Goal: Task Accomplishment & Management: Manage account settings

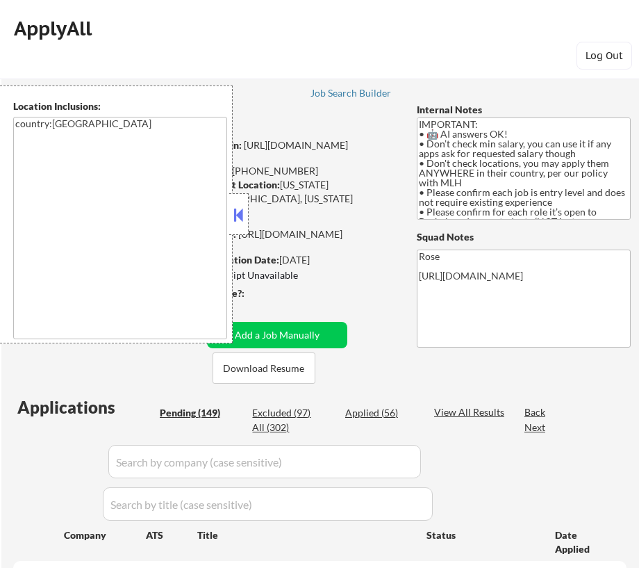
select select ""pending""
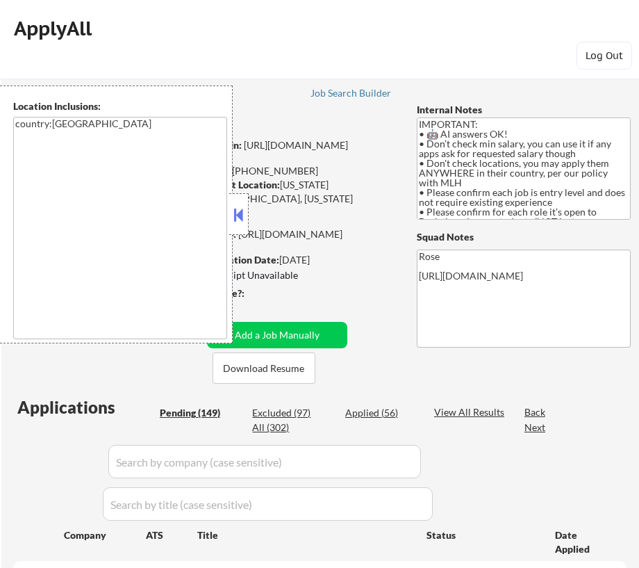
select select ""pending""
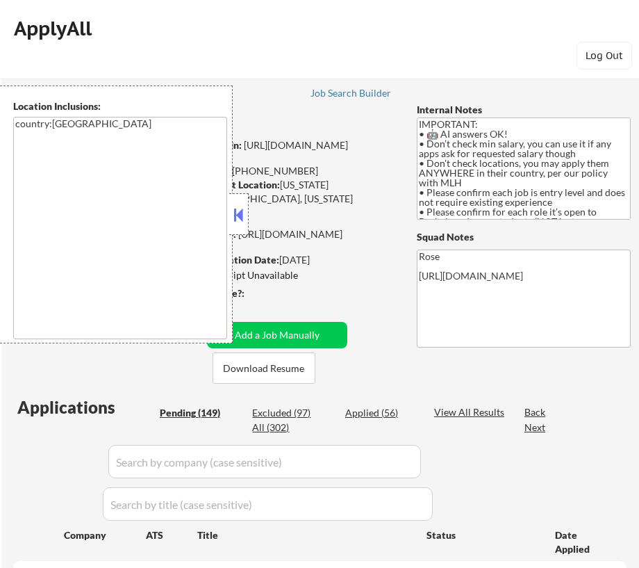
select select ""pending""
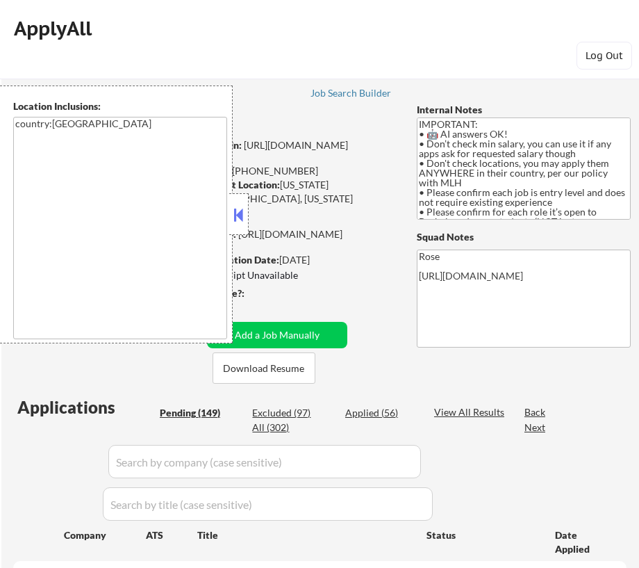
select select ""pending""
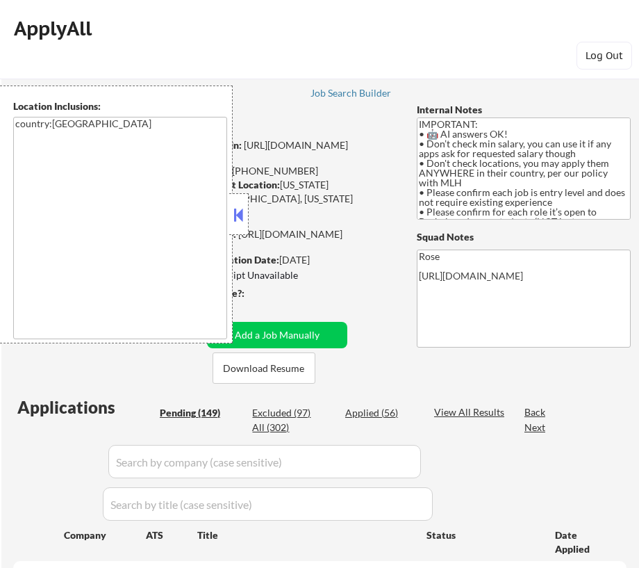
select select ""pending""
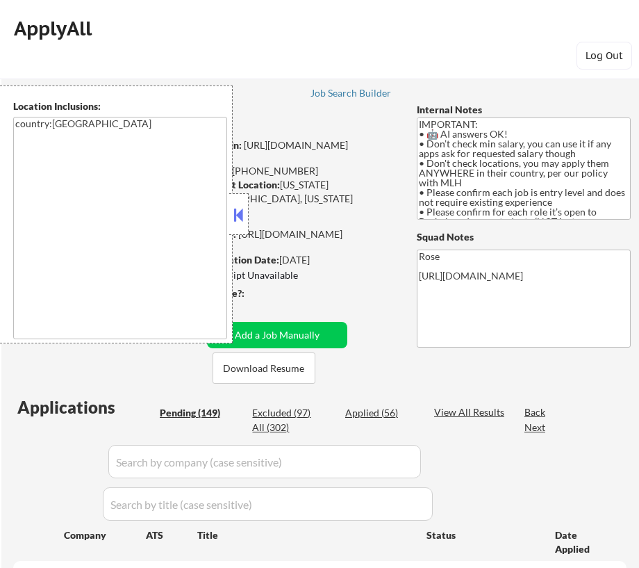
select select ""pending""
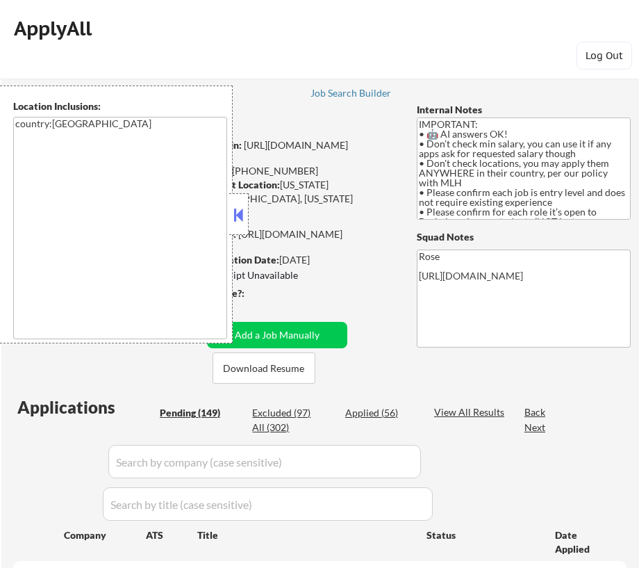
select select ""pending""
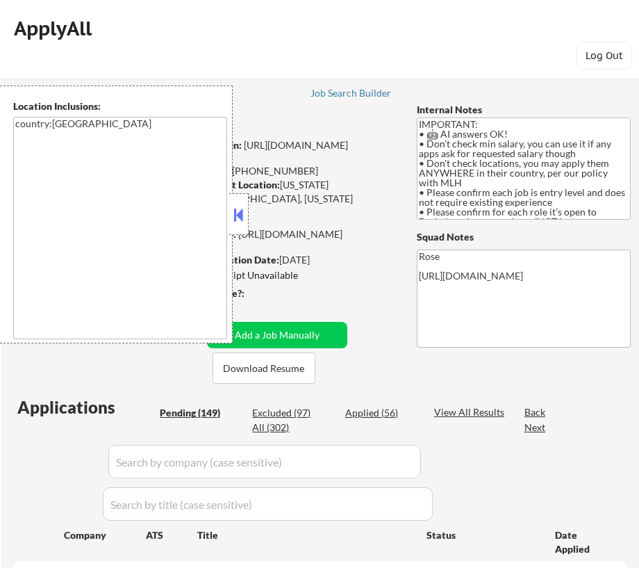
select select ""pending""
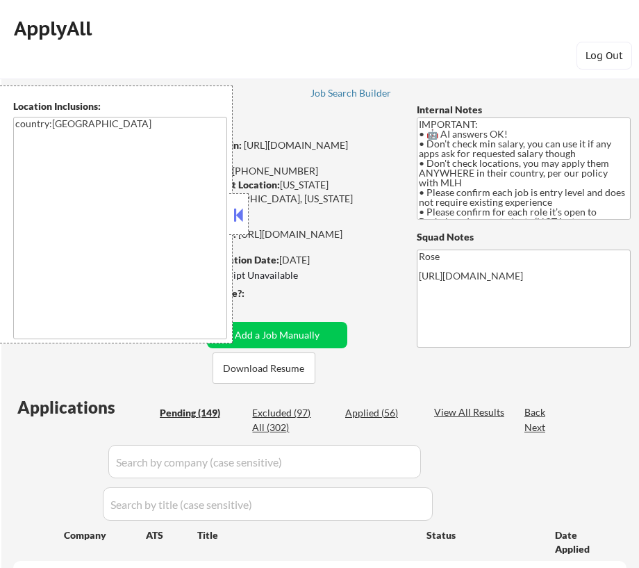
select select ""pending""
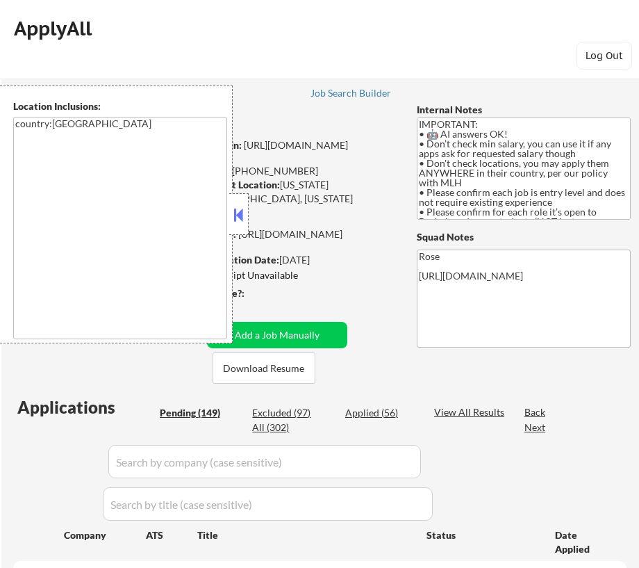
select select ""pending""
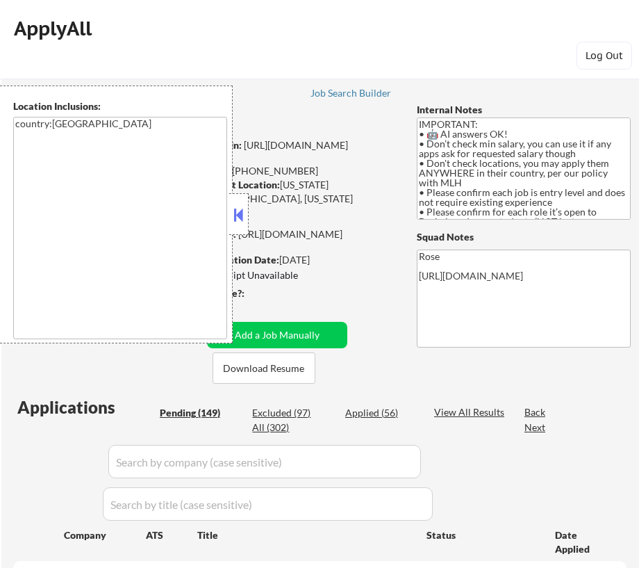
select select ""pending""
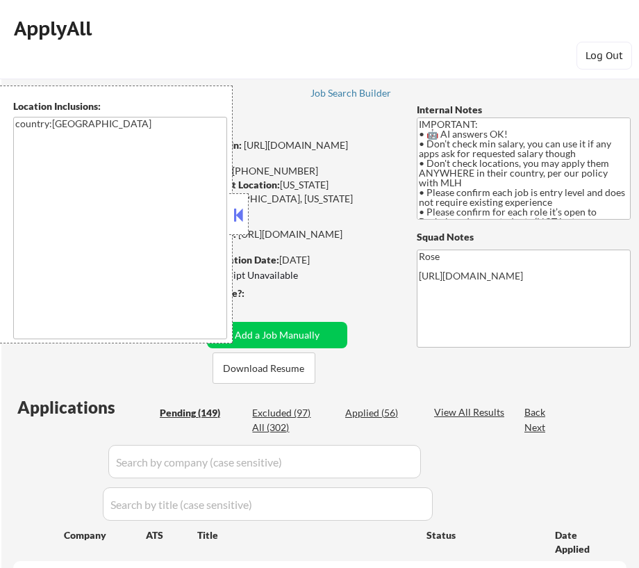
select select ""pending""
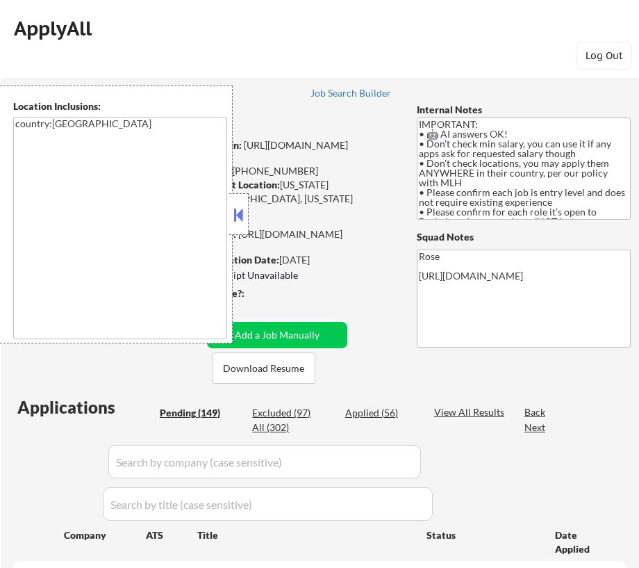
select select ""pending""
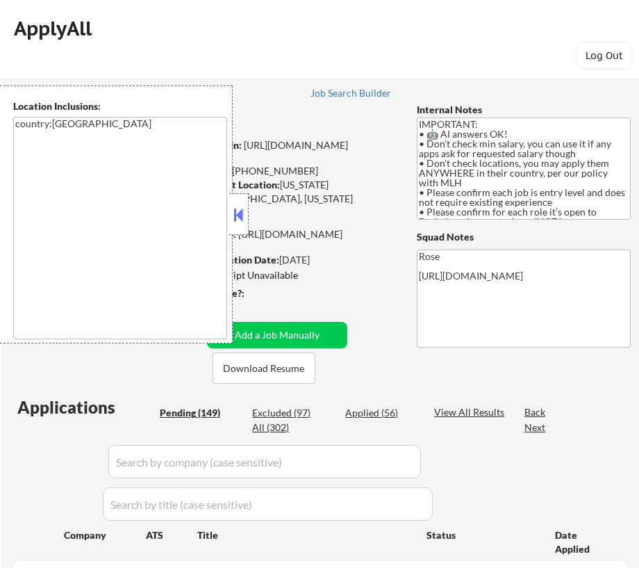
select select ""pending""
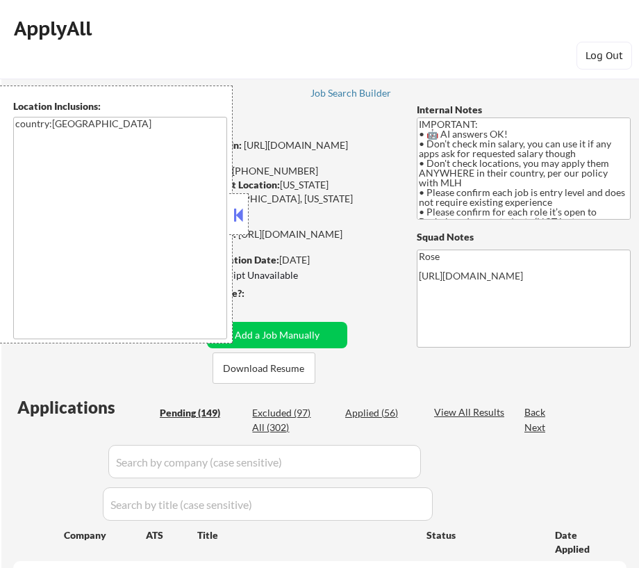
select select ""pending""
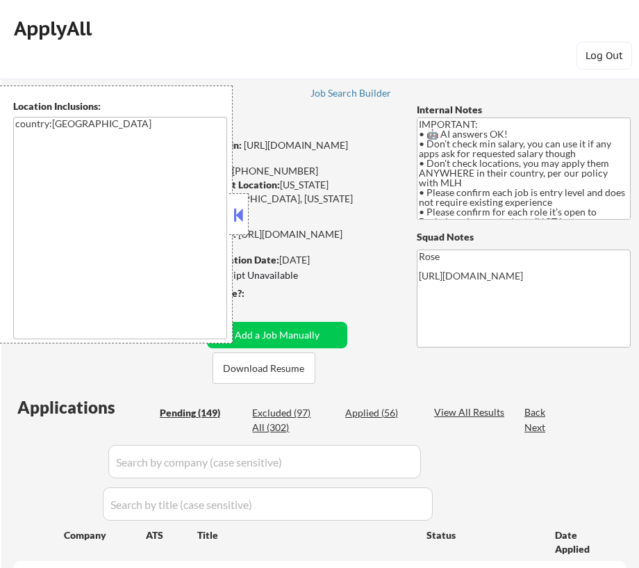
select select ""pending""
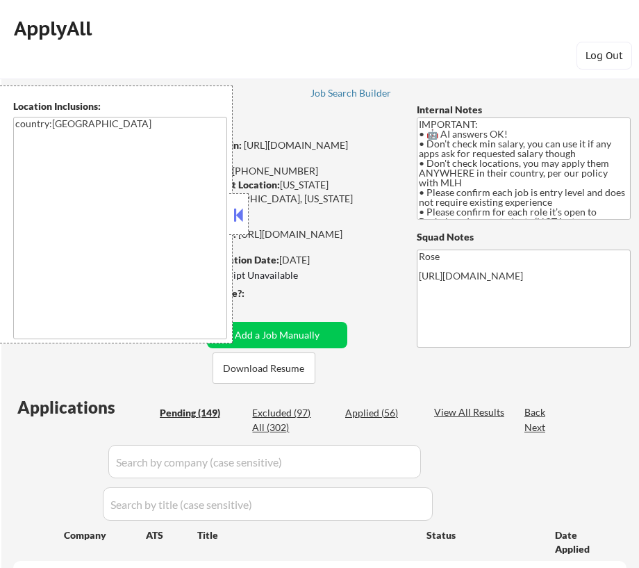
select select ""pending""
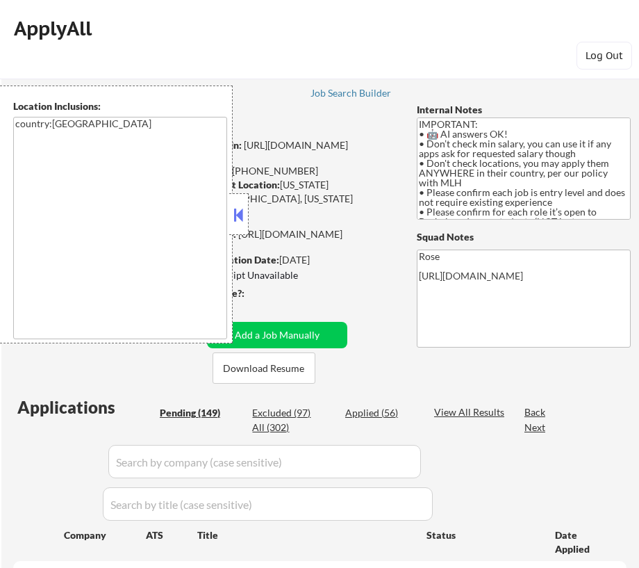
select select ""pending""
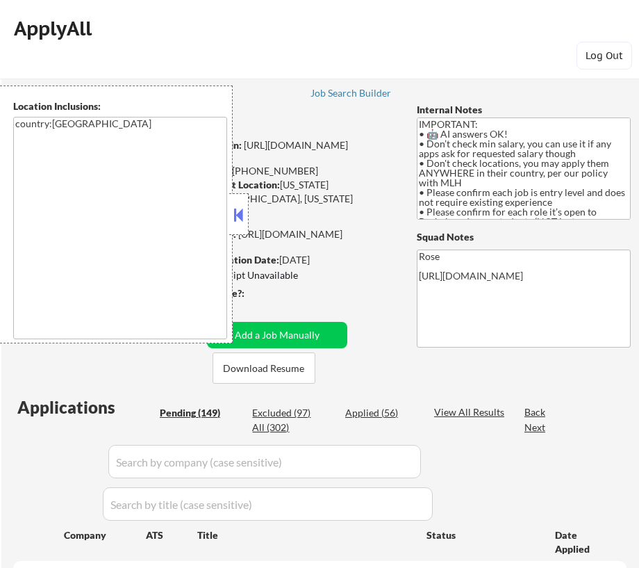
select select ""pending""
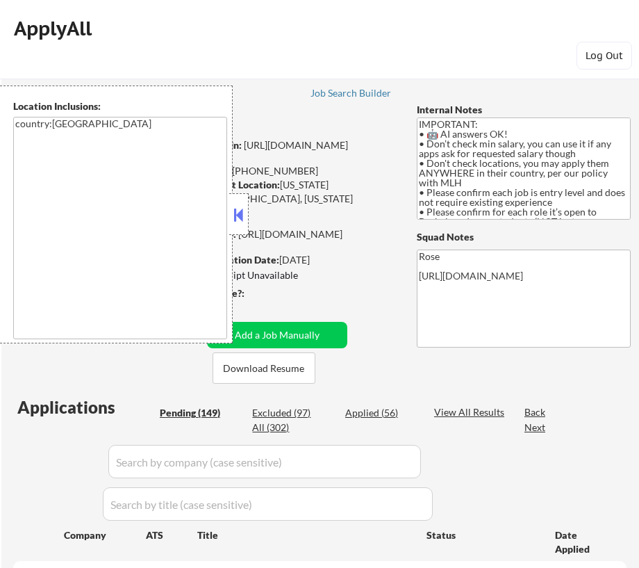
select select ""pending""
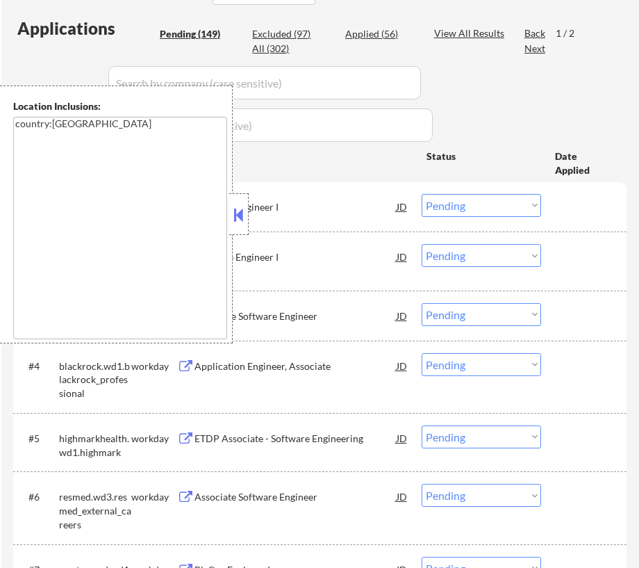
scroll to position [379, 0]
click at [240, 219] on button at bounding box center [238, 214] width 15 height 21
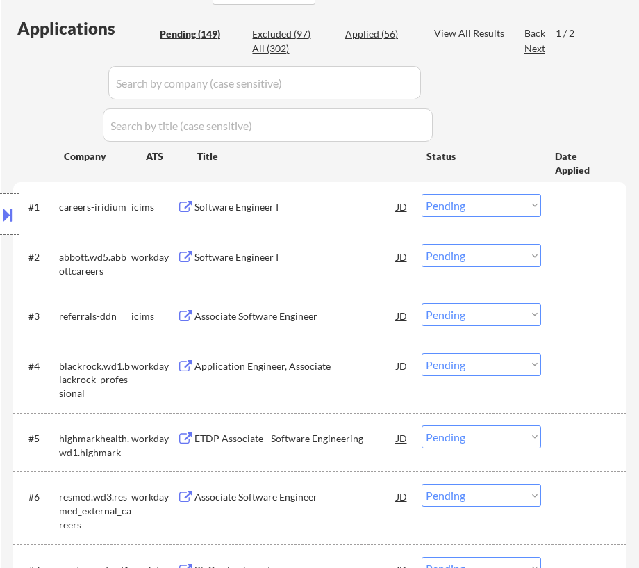
click at [292, 258] on div "Software Engineer I" at bounding box center [295, 257] width 201 height 14
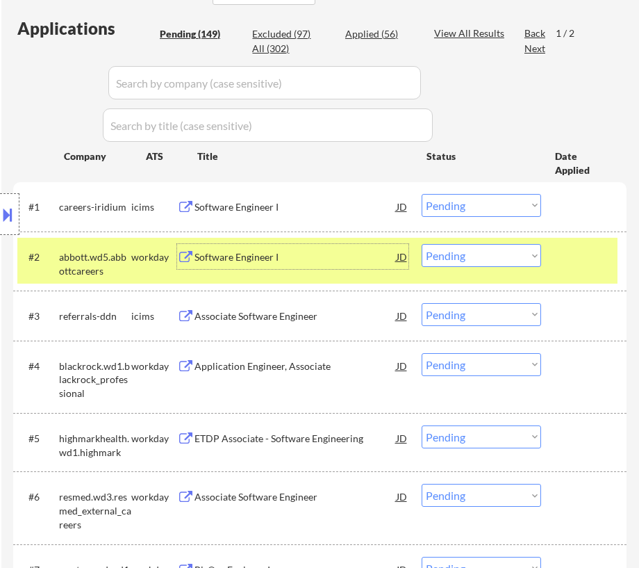
click at [481, 256] on select "Choose an option... Pending Applied Excluded (Questions) Excluded (Expired) Exc…" at bounding box center [481, 255] width 119 height 23
click at [422, 244] on select "Choose an option... Pending Applied Excluded (Questions) Excluded (Expired) Exc…" at bounding box center [481, 255] width 119 height 23
select select ""pending""
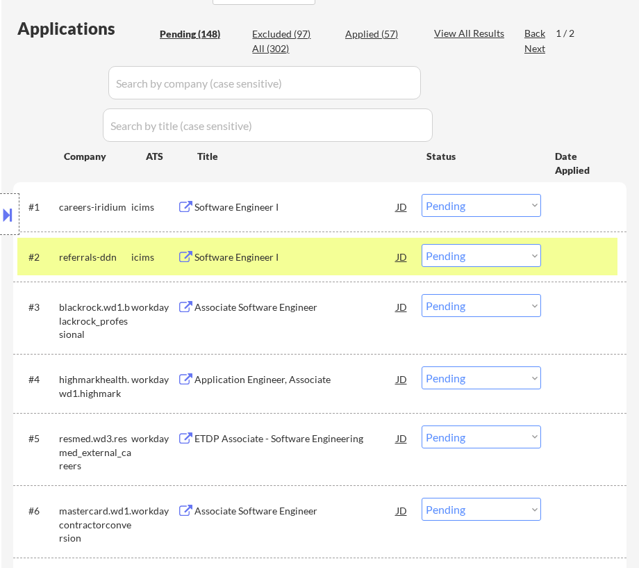
click at [288, 308] on div "Associate Software Engineer" at bounding box center [295, 307] width 201 height 14
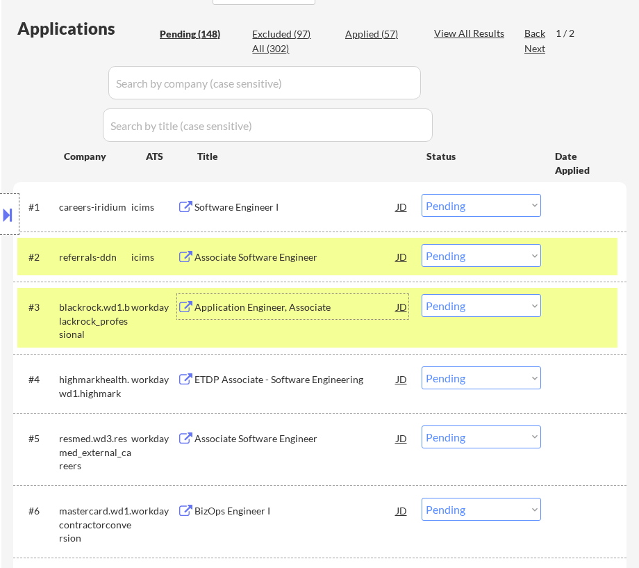
drag, startPoint x: 509, startPoint y: 304, endPoint x: 500, endPoint y: 315, distance: 13.8
click at [509, 304] on select "Choose an option... Pending Applied Excluded (Questions) Excluded (Expired) Exc…" at bounding box center [481, 305] width 119 height 23
click at [422, 294] on select "Choose an option... Pending Applied Excluded (Questions) Excluded (Expired) Exc…" at bounding box center [481, 305] width 119 height 23
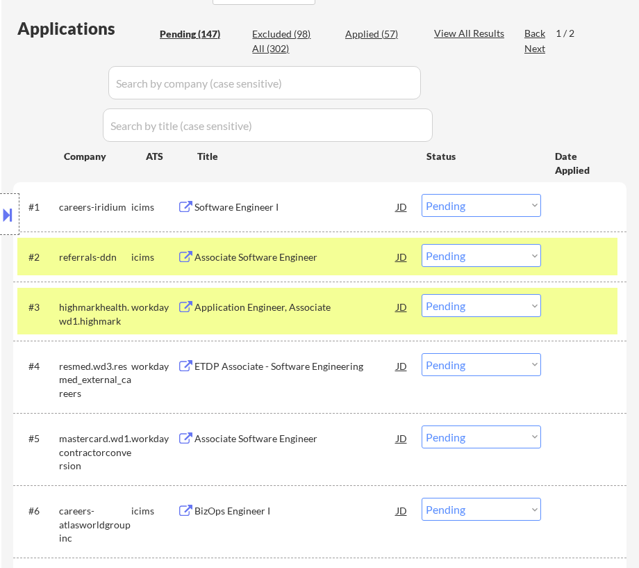
click at [574, 244] on div at bounding box center [585, 256] width 49 height 25
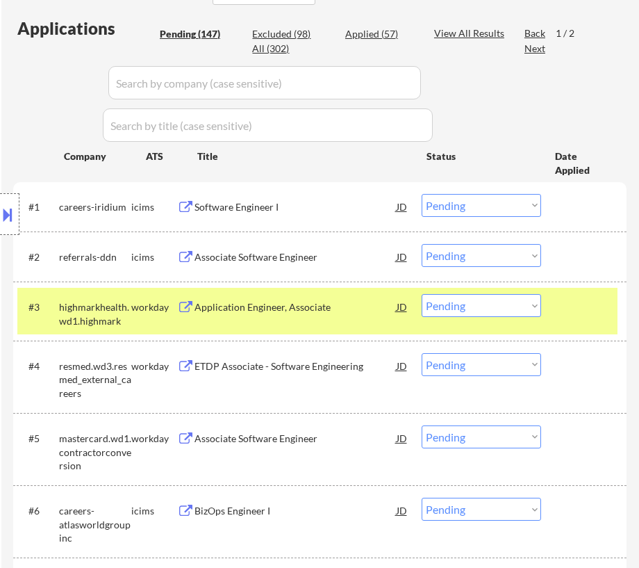
click at [322, 306] on div "Application Engineer, Associate" at bounding box center [295, 307] width 201 height 14
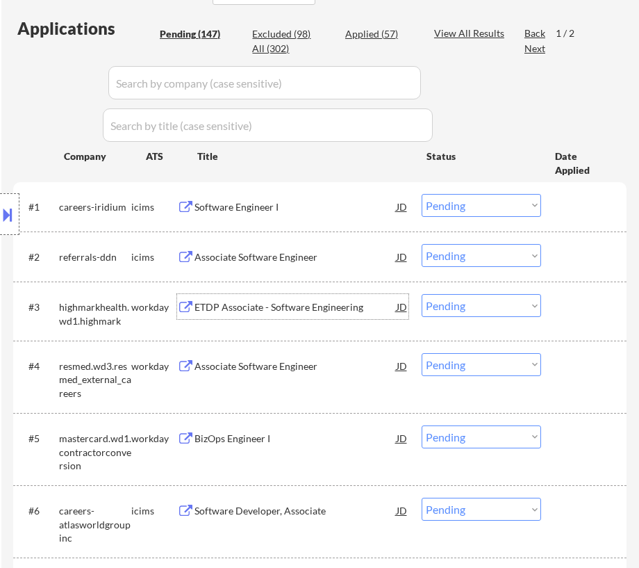
click at [468, 307] on select "Choose an option... Pending Applied Excluded (Questions) Excluded (Expired) Exc…" at bounding box center [481, 305] width 119 height 23
click at [422, 294] on select "Choose an option... Pending Applied Excluded (Questions) Excluded (Expired) Exc…" at bounding box center [481, 305] width 119 height 23
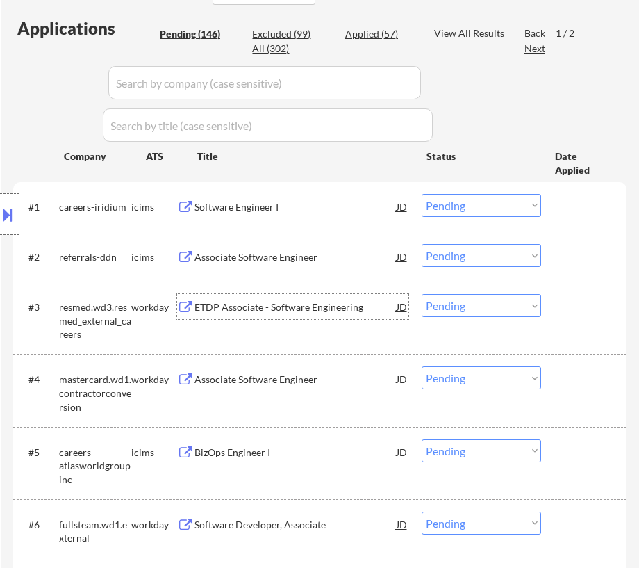
click at [331, 310] on div "ETDP Associate - Software Engineering" at bounding box center [295, 307] width 201 height 14
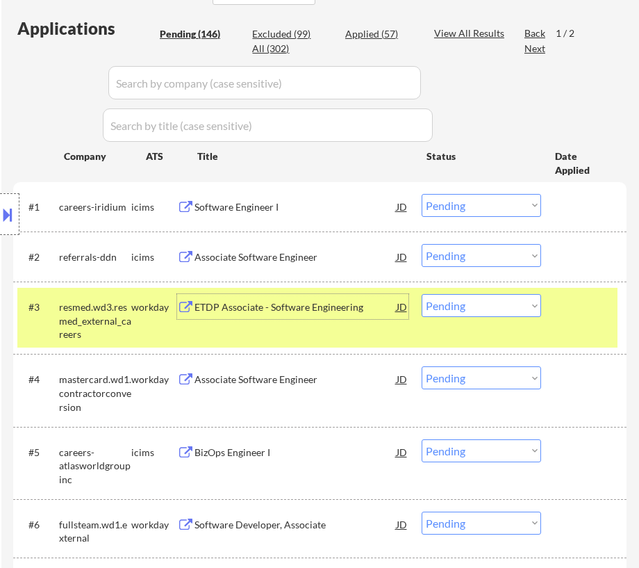
click at [498, 306] on select "Choose an option... Pending Applied Excluded (Questions) Excluded (Expired) Exc…" at bounding box center [481, 305] width 119 height 23
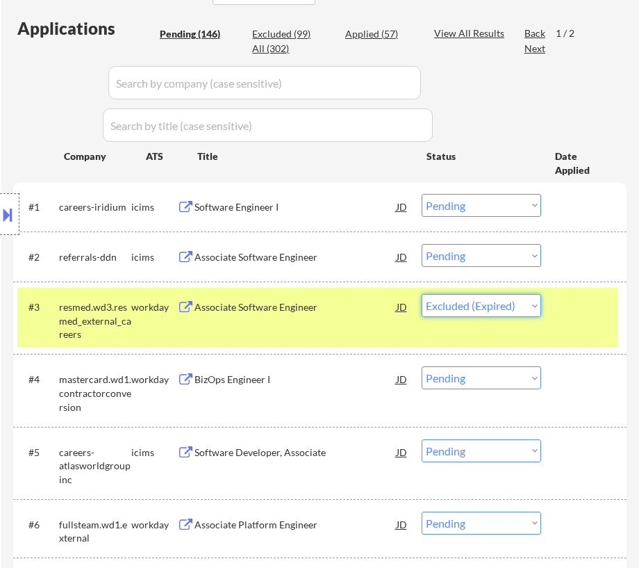
click at [422, 294] on select "Choose an option... Pending Applied Excluded (Questions) Excluded (Expired) Exc…" at bounding box center [481, 305] width 119 height 23
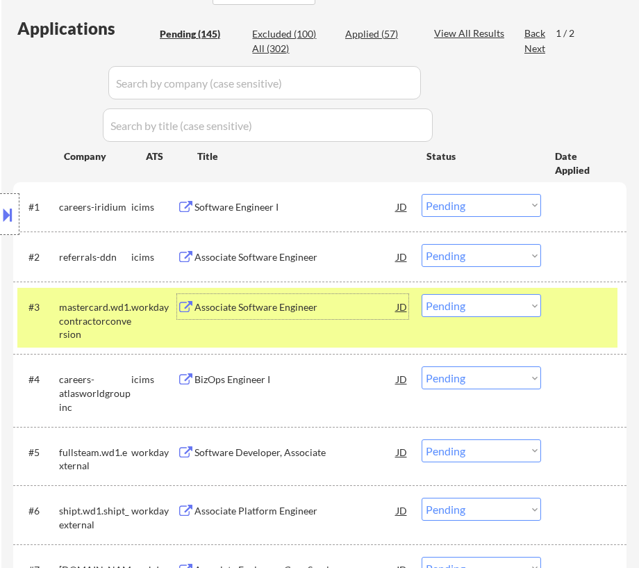
click at [295, 307] on div "Associate Software Engineer" at bounding box center [295, 307] width 201 height 14
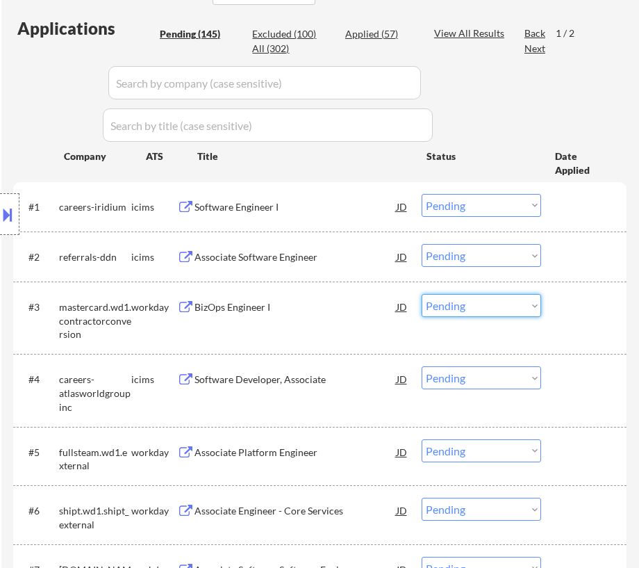
click at [524, 310] on select "Choose an option... Pending Applied Excluded (Questions) Excluded (Expired) Exc…" at bounding box center [481, 305] width 119 height 23
click at [422, 294] on select "Choose an option... Pending Applied Excluded (Questions) Excluded (Expired) Exc…" at bounding box center [481, 305] width 119 height 23
select select ""pending""
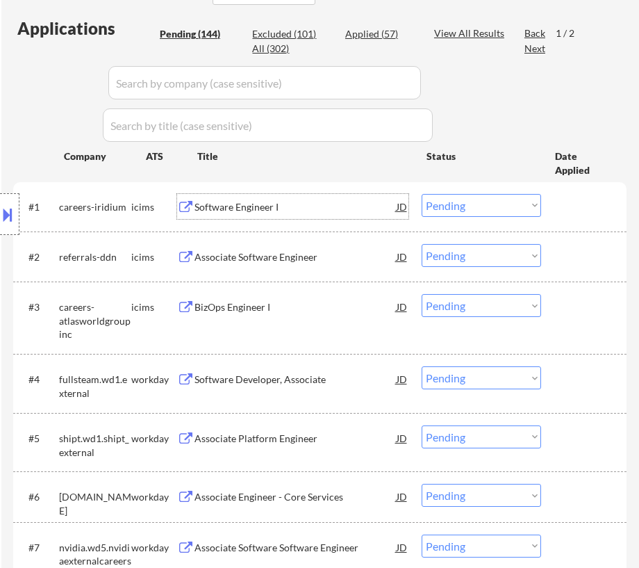
click at [299, 201] on div "Software Engineer I" at bounding box center [295, 207] width 201 height 14
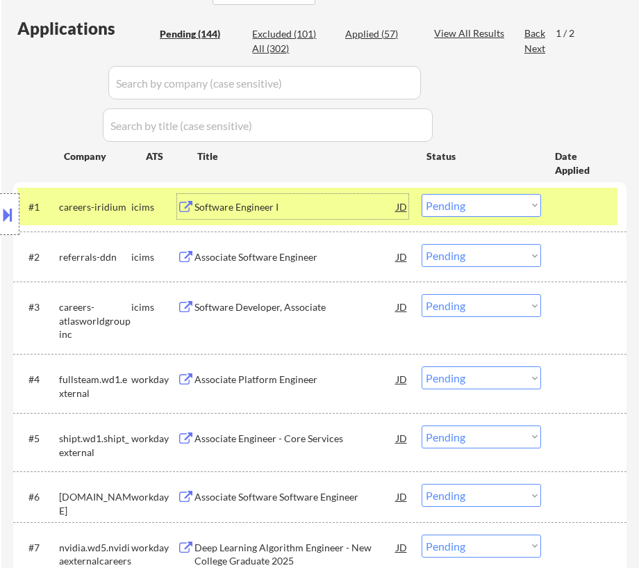
scroll to position [442, 0]
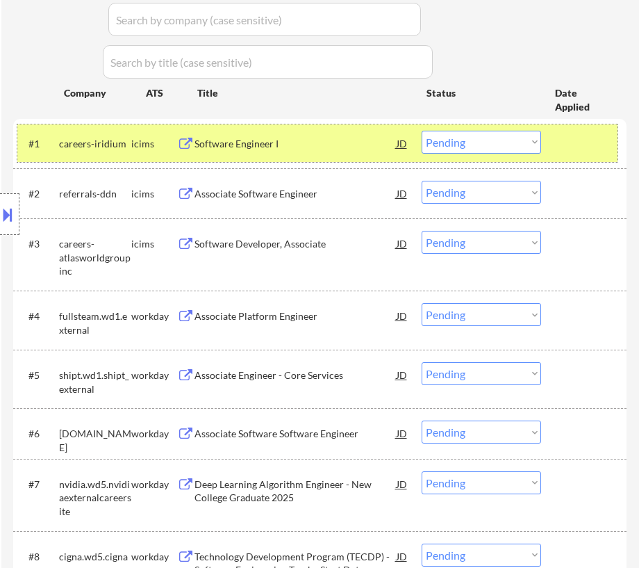
click at [570, 144] on div at bounding box center [585, 143] width 49 height 25
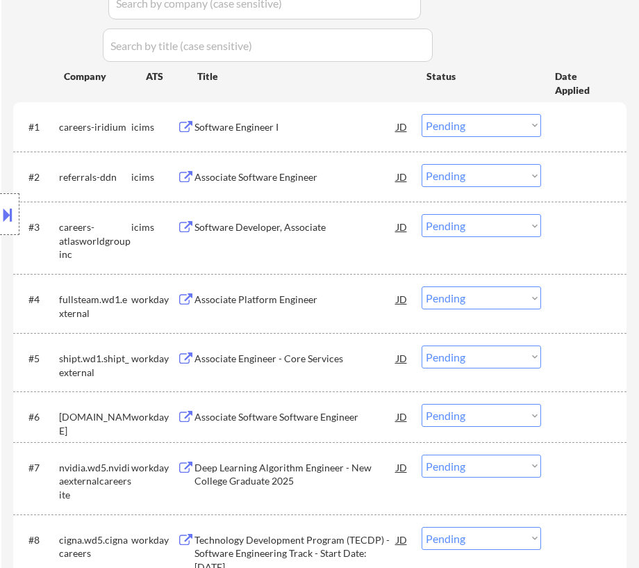
scroll to position [505, 0]
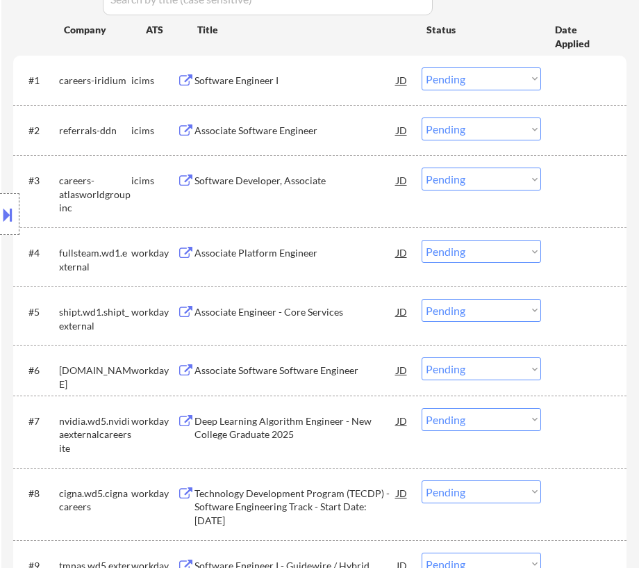
click at [309, 258] on div "Associate Platform Engineer" at bounding box center [295, 252] width 201 height 25
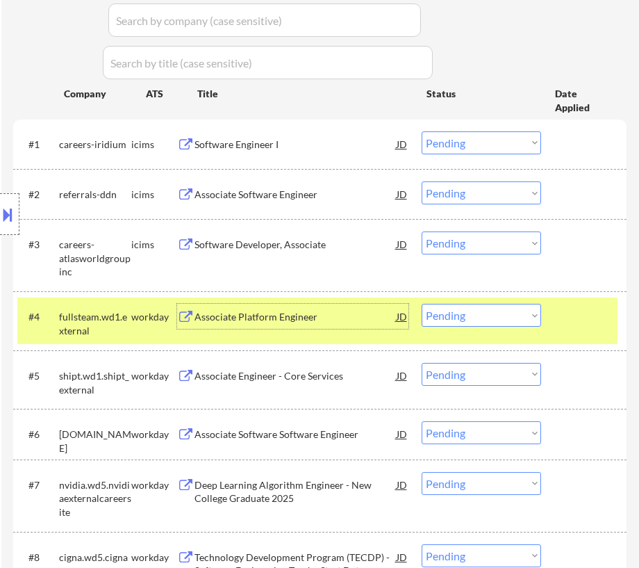
scroll to position [442, 0]
click at [566, 321] on div at bounding box center [585, 315] width 49 height 25
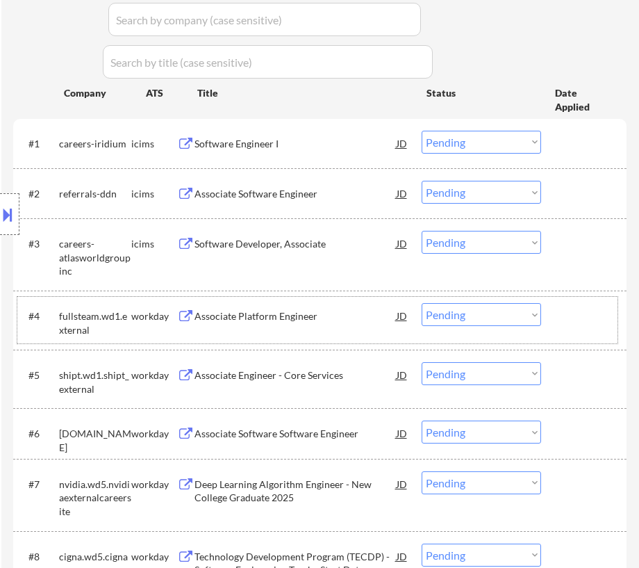
click at [485, 317] on select "Choose an option... Pending Applied Excluded (Questions) Excluded (Expired) Exc…" at bounding box center [481, 314] width 119 height 23
click at [422, 303] on select "Choose an option... Pending Applied Excluded (Questions) Excluded (Expired) Exc…" at bounding box center [481, 314] width 119 height 23
select select ""pending""
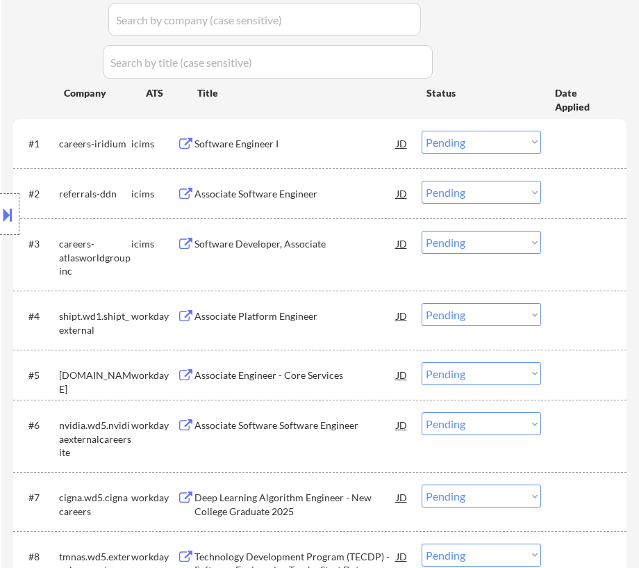
click at [308, 326] on div "Associate Platform Engineer" at bounding box center [295, 315] width 201 height 25
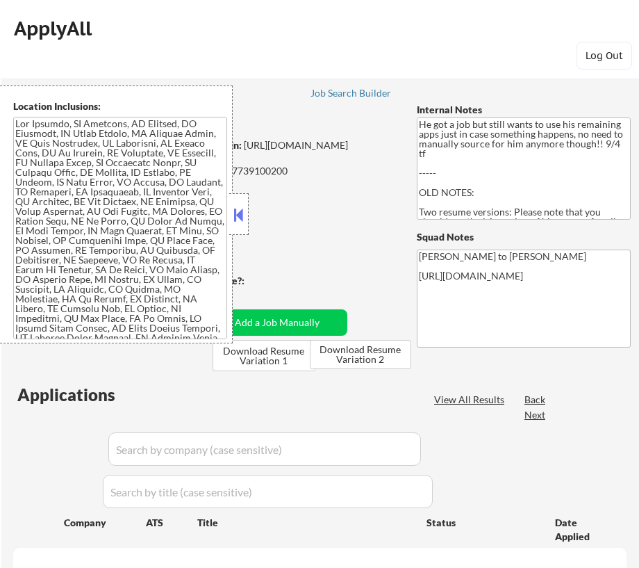
select select ""pending""
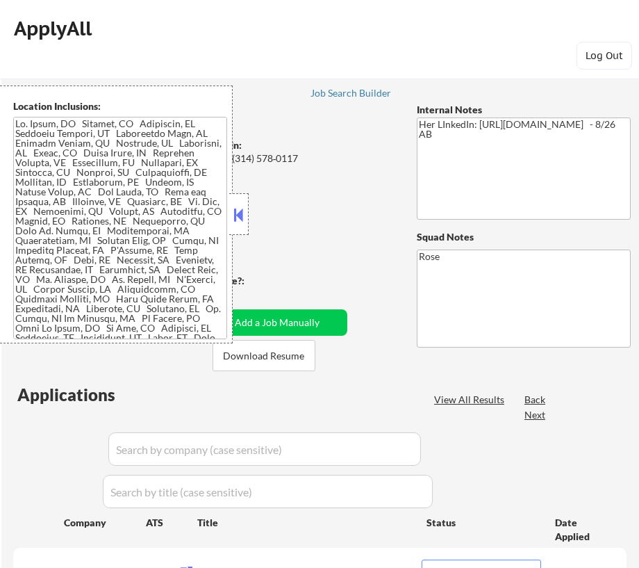
select select ""pending""
click at [240, 208] on button at bounding box center [238, 214] width 15 height 21
